Goal: Check status

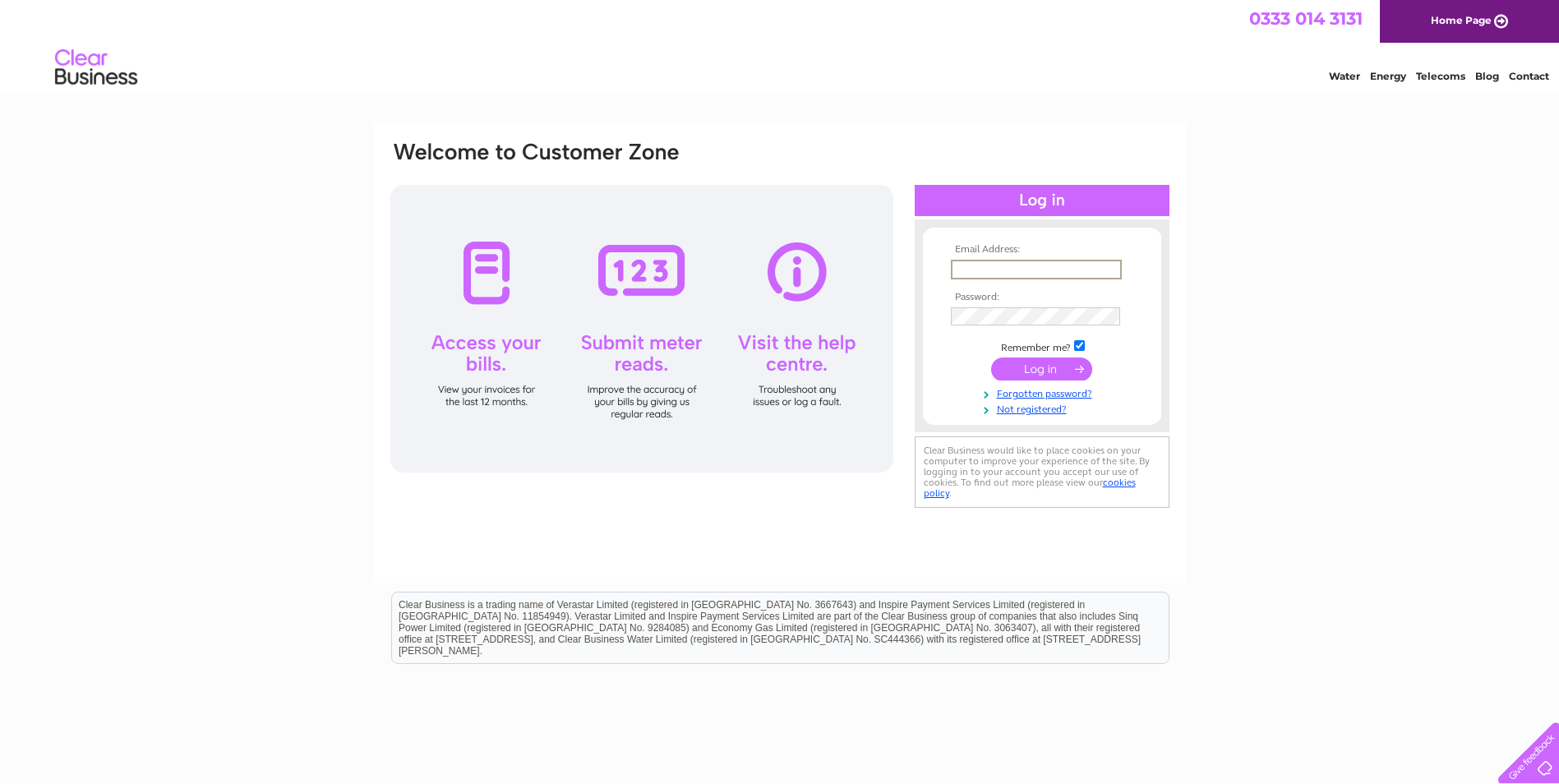
click at [1033, 266] on input "text" at bounding box center [1036, 269] width 171 height 20
type input "logan.unwin@parliament.scot"
click at [1049, 373] on input "submit" at bounding box center [1042, 369] width 101 height 23
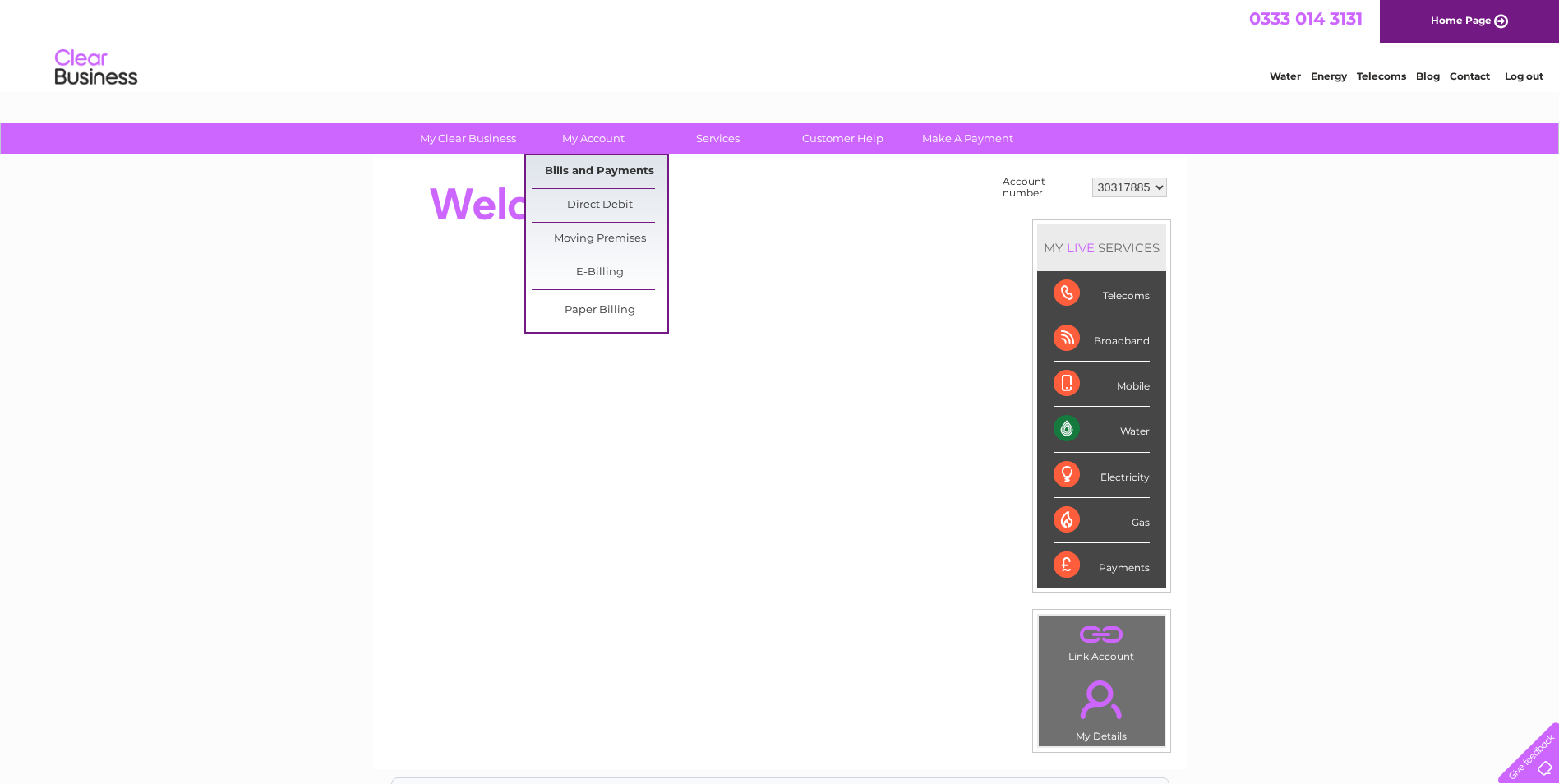
click at [594, 175] on link "Bills and Payments" at bounding box center [599, 172] width 136 height 33
click at [598, 167] on link "Bills and Payments" at bounding box center [599, 172] width 136 height 33
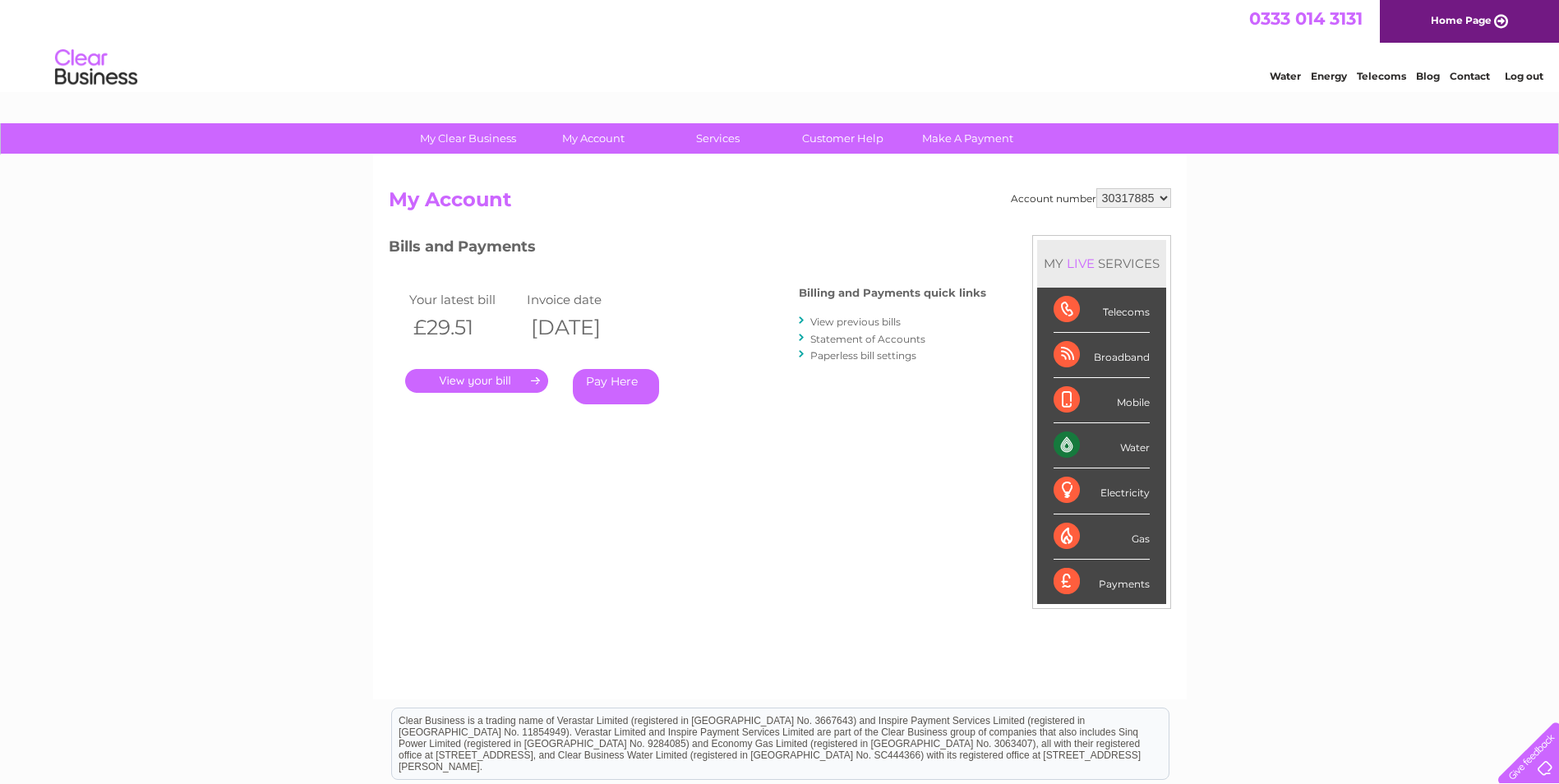
click at [495, 382] on link "." at bounding box center [476, 381] width 143 height 24
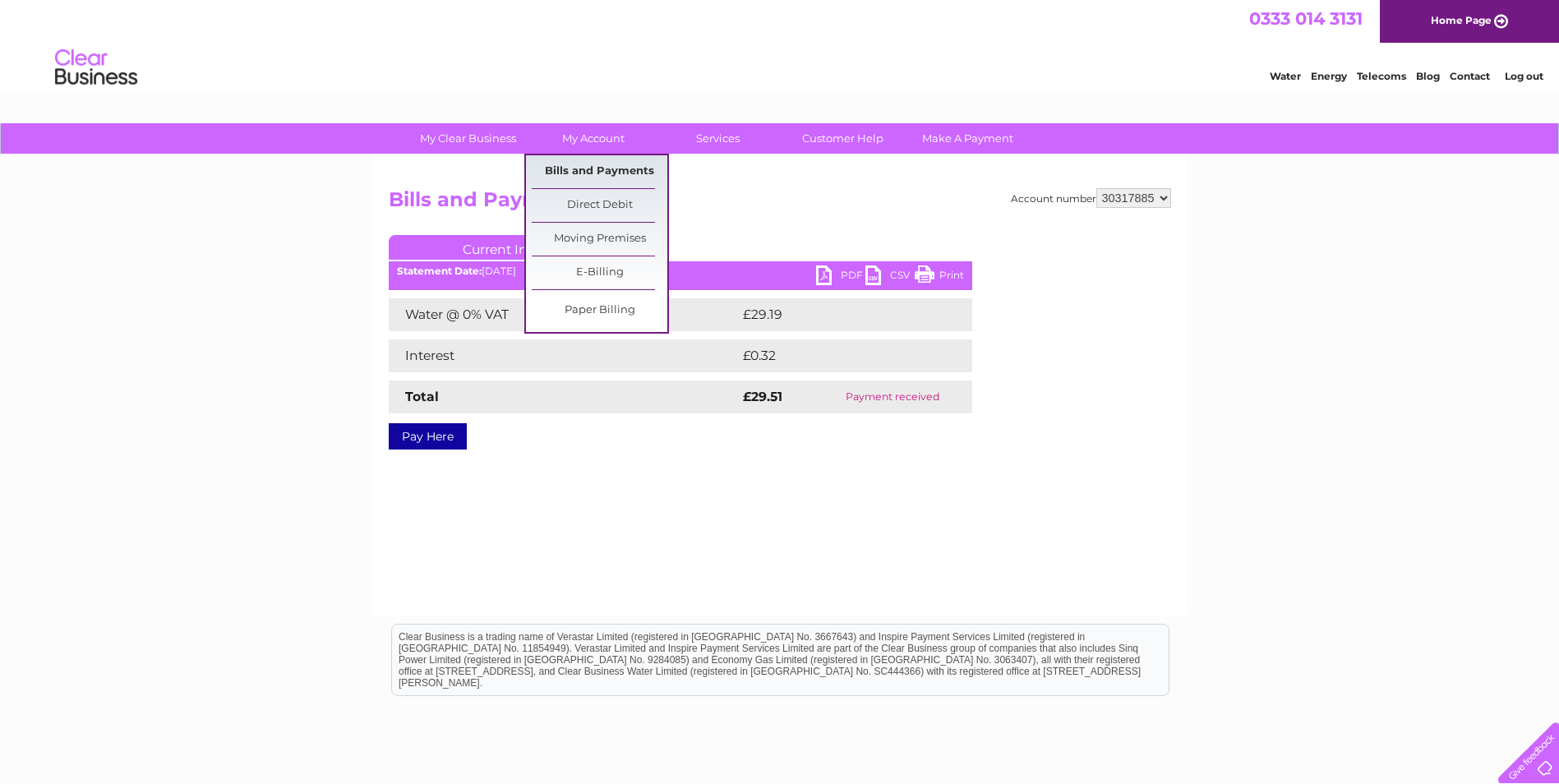
click at [599, 175] on link "Bills and Payments" at bounding box center [599, 172] width 136 height 33
click at [590, 174] on link "Bills and Payments" at bounding box center [599, 172] width 136 height 33
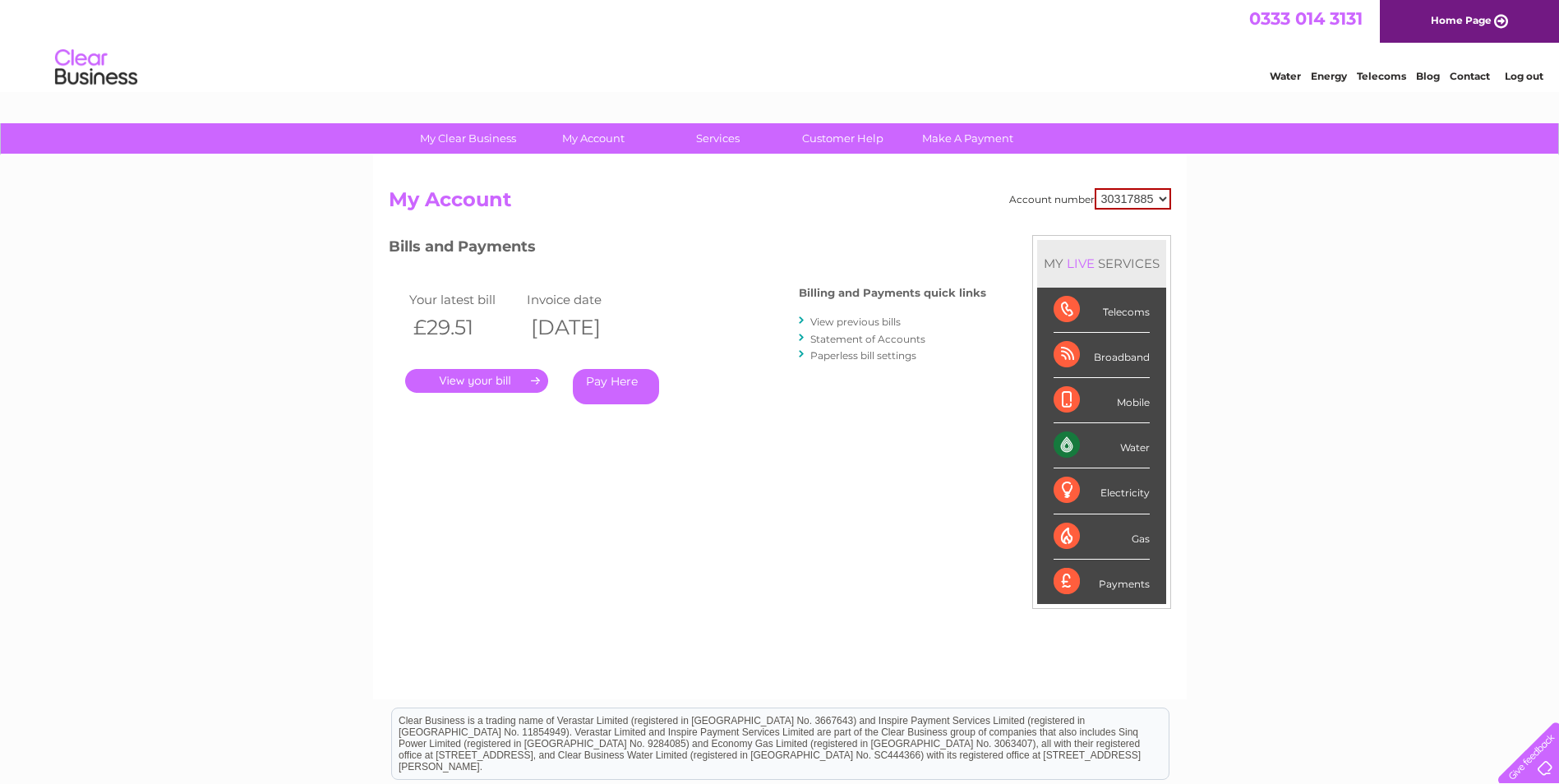
click at [872, 339] on link "Statement of Accounts" at bounding box center [868, 339] width 115 height 12
